Goal: Information Seeking & Learning: Learn about a topic

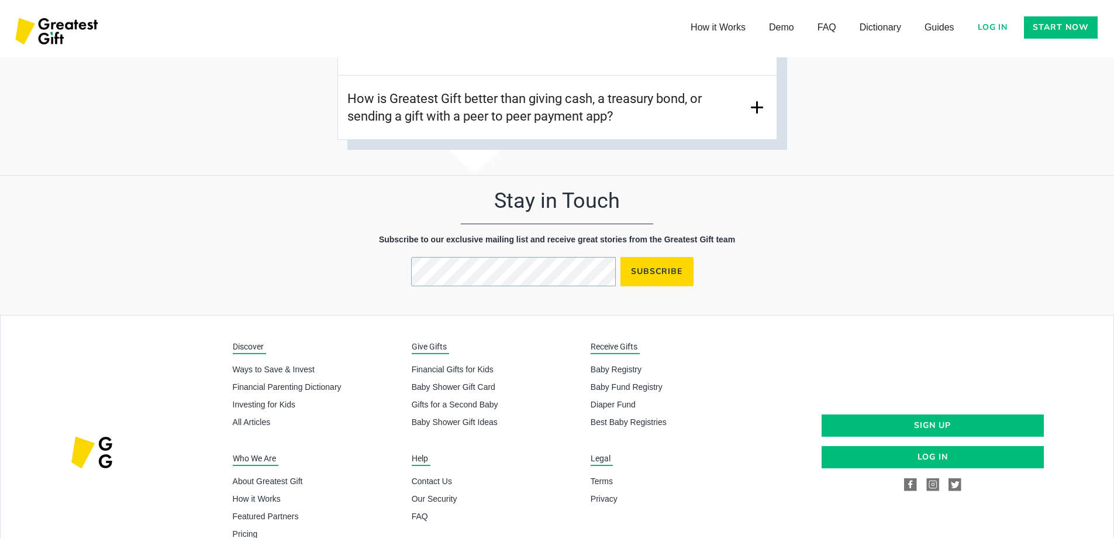
scroll to position [5683, 0]
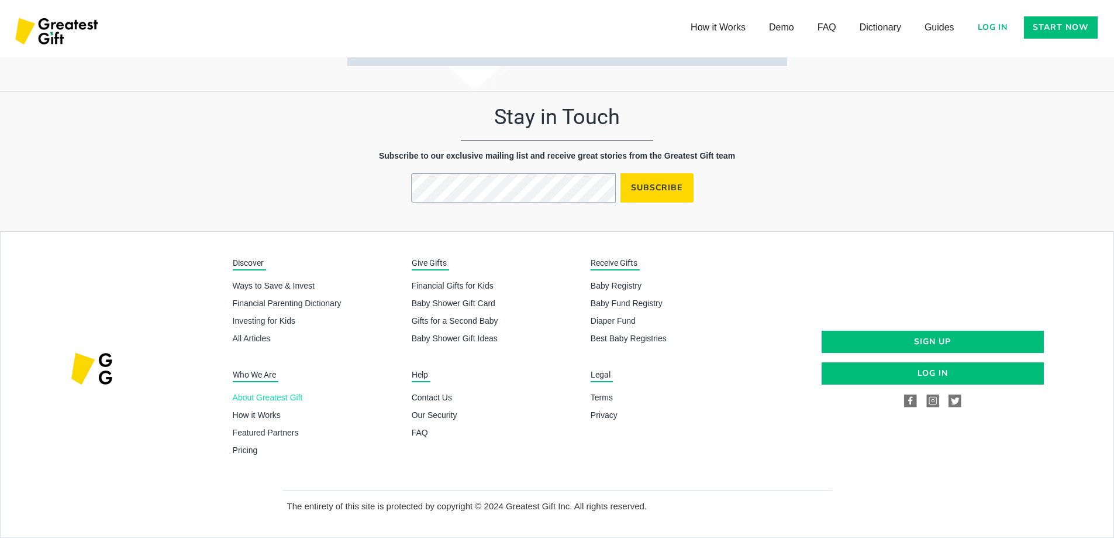
click at [248, 401] on link "About Greatest Gift" at bounding box center [318, 397] width 170 height 12
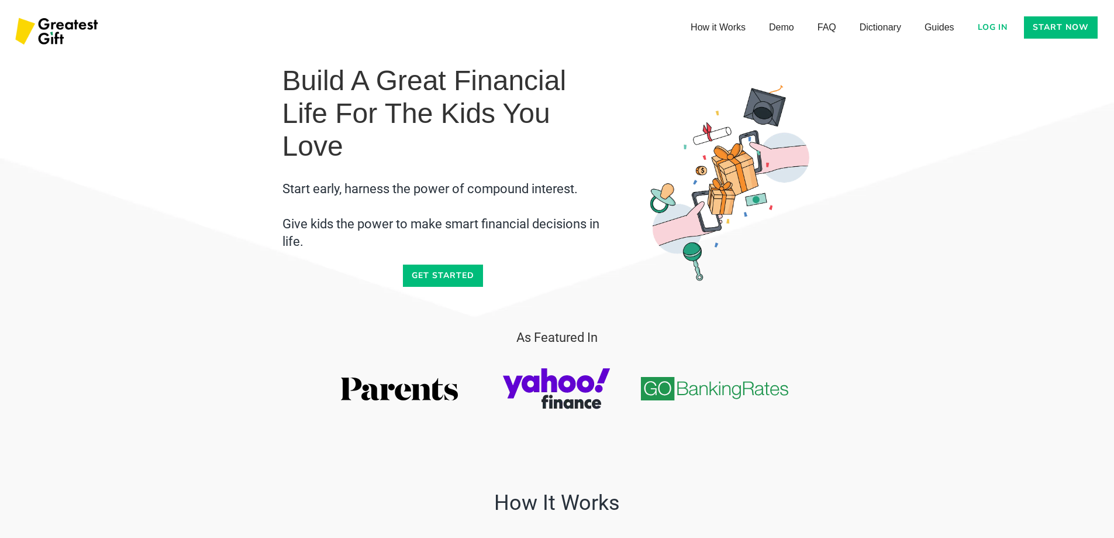
scroll to position [5458, 0]
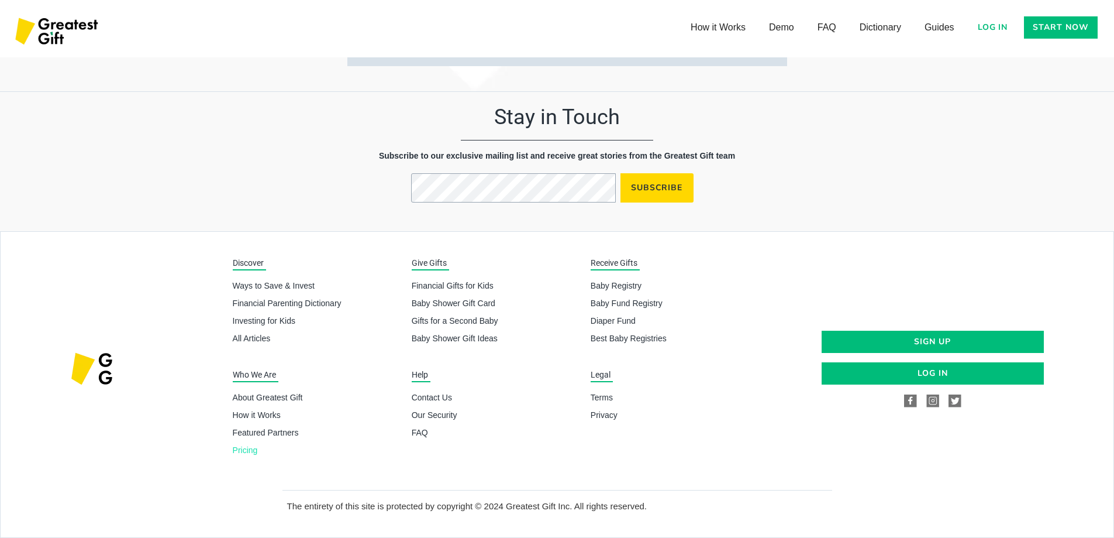
click at [246, 448] on link "Pricing" at bounding box center [318, 450] width 170 height 12
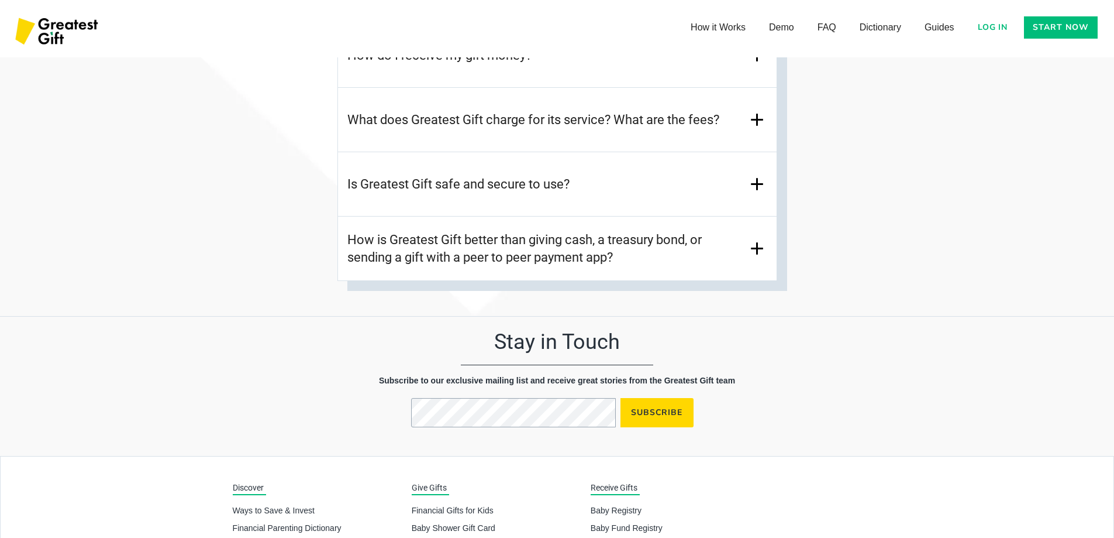
scroll to position [5381, 0]
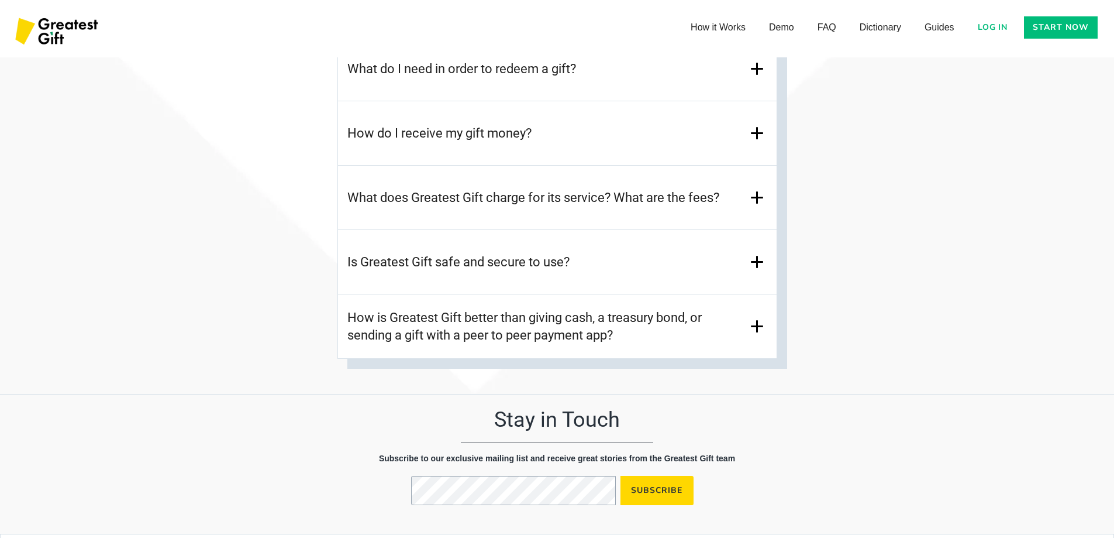
click at [491, 325] on h3 "How is Greatest Gift better than giving cash, a treasury bond, or sending a gif…" at bounding box center [547, 326] width 400 height 35
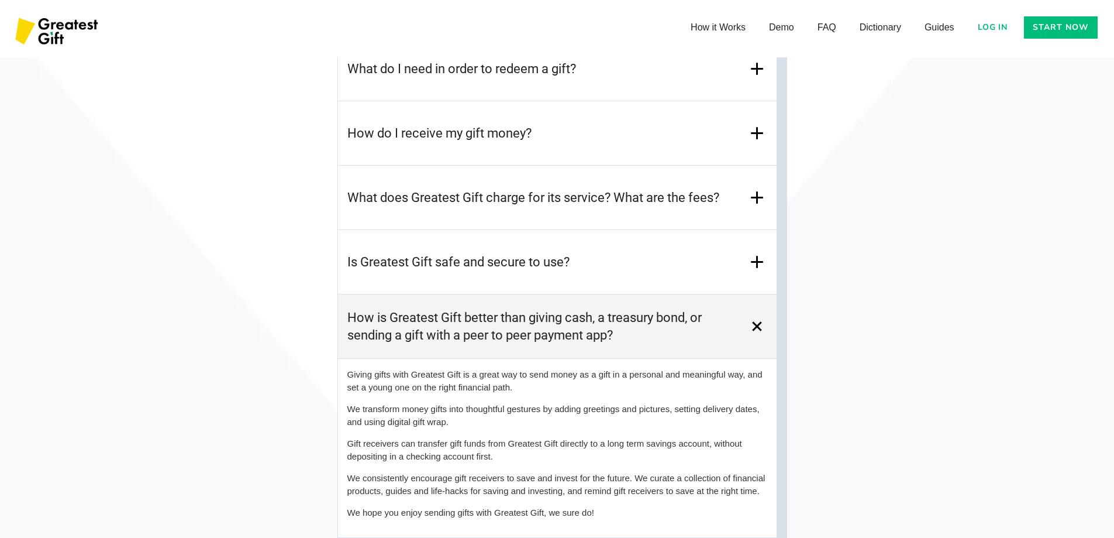
click at [425, 321] on h3 "How is Greatest Gift better than giving cash, a treasury bond, or sending a gif…" at bounding box center [547, 326] width 400 height 35
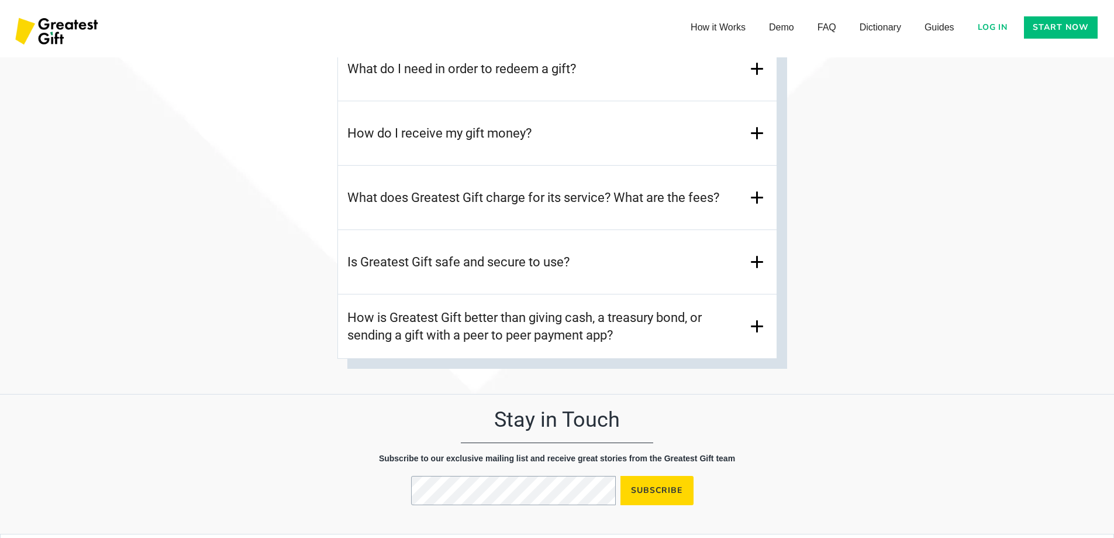
click at [412, 261] on h3 "Is Greatest Gift safe and secure to use?" at bounding box center [458, 262] width 222 height 18
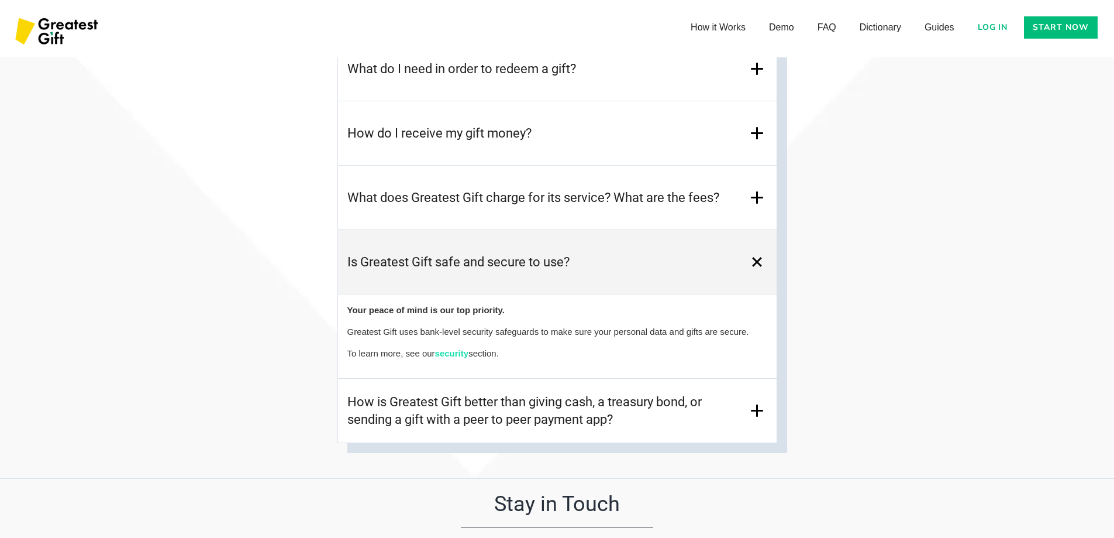
click at [407, 269] on h3 "Is Greatest Gift safe and secure to use?" at bounding box center [458, 262] width 222 height 18
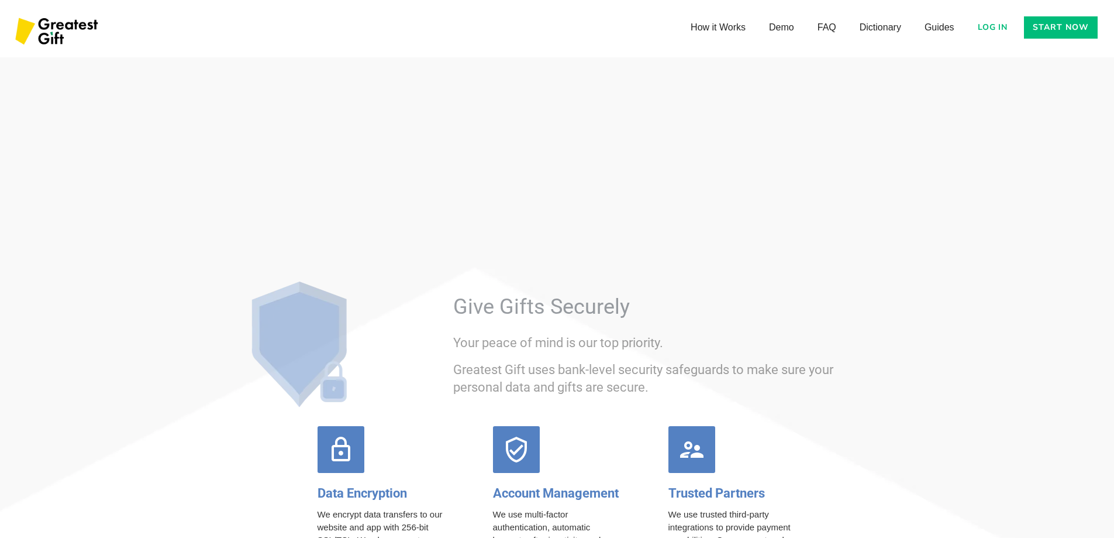
scroll to position [4211, 0]
